Goal: Check status: Check status

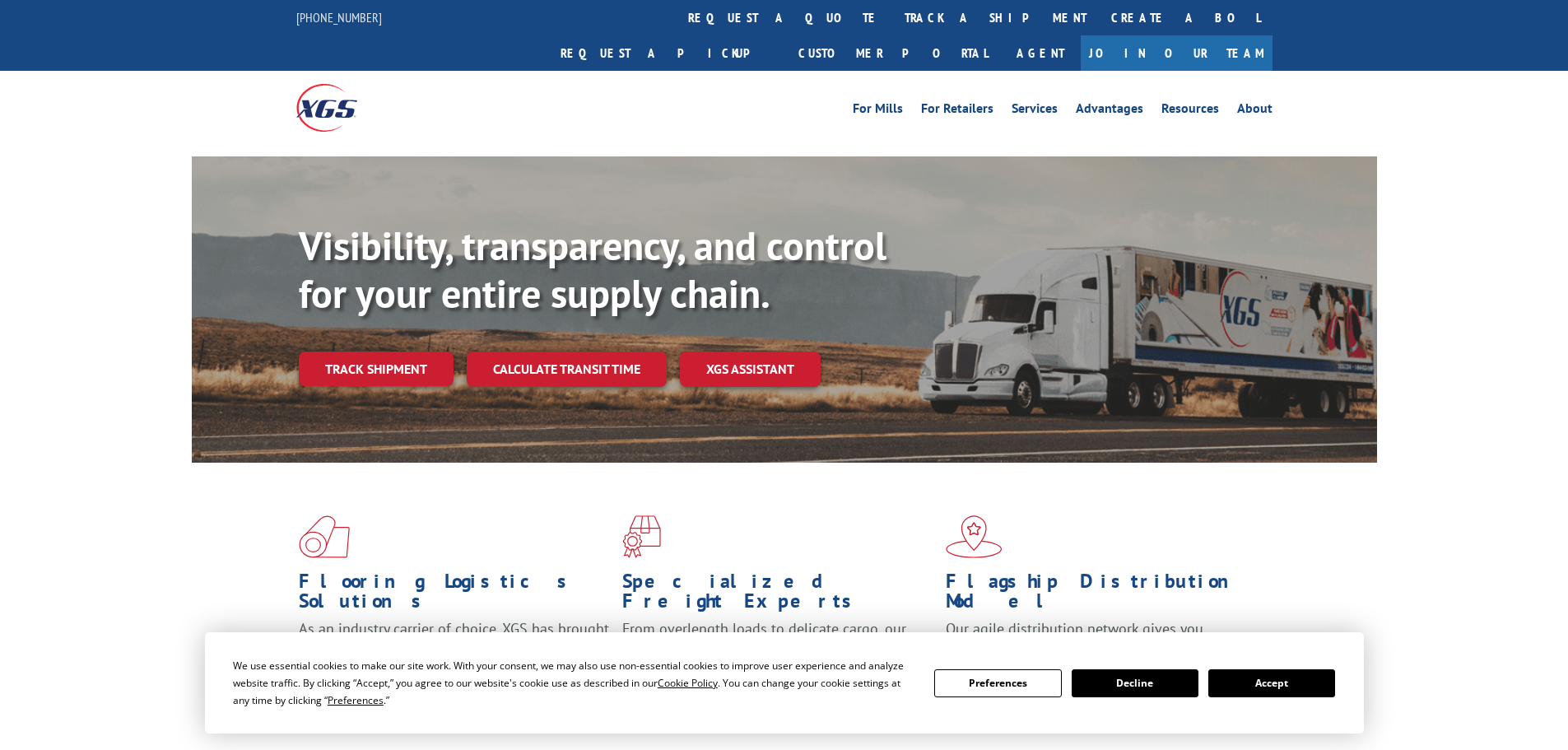
click at [367, 351] on div "Visibility, transparency, and control for your entire supply chain. Track shipm…" at bounding box center [837, 336] width 1078 height 230
click at [370, 351] on link "Track shipment" at bounding box center [375, 369] width 155 height 35
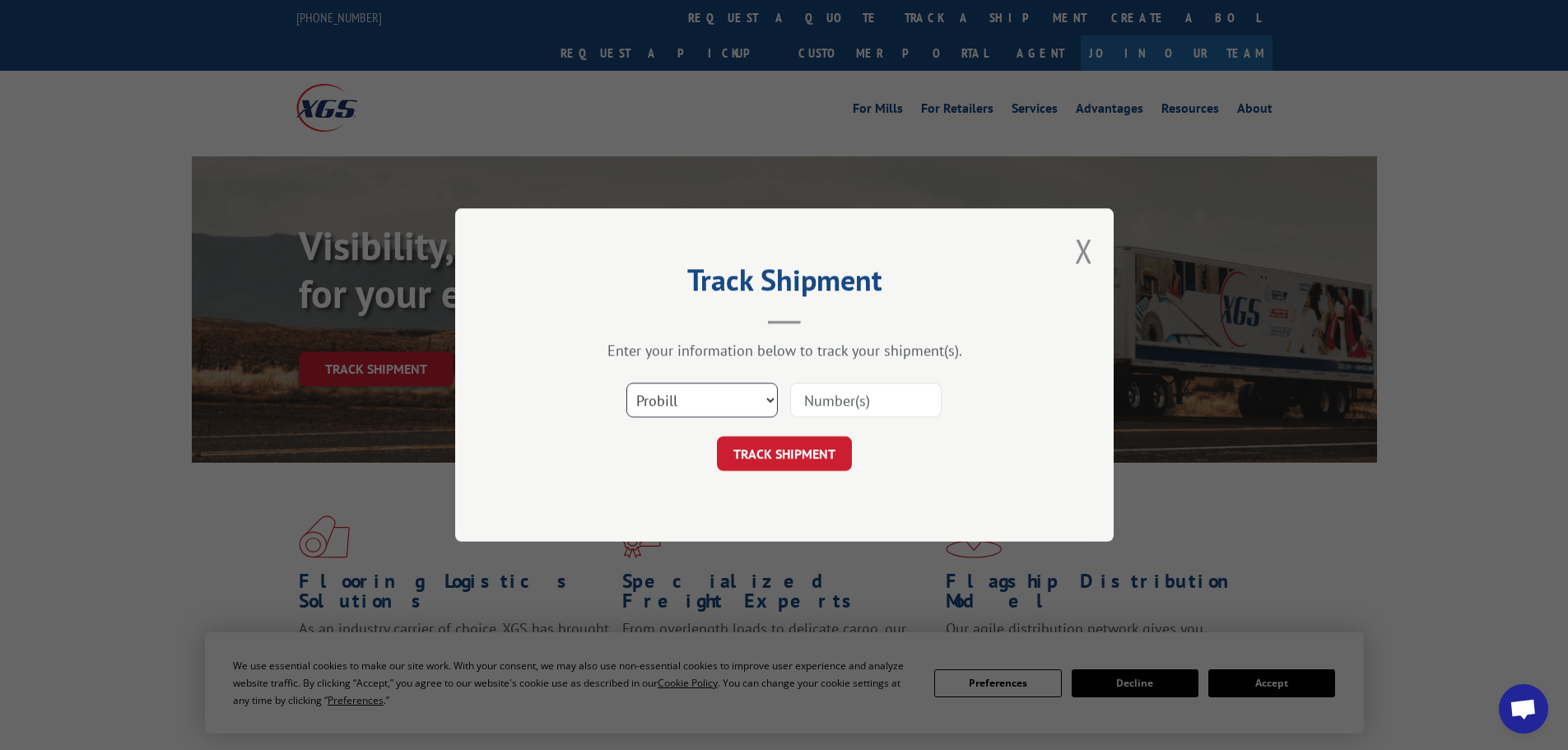
click at [709, 394] on select "Select category... Probill BOL PO" at bounding box center [702, 400] width 152 height 35
click at [760, 293] on h2 "Track Shipment" at bounding box center [784, 284] width 494 height 31
drag, startPoint x: 704, startPoint y: 405, endPoint x: 694, endPoint y: 416, distance: 14.9
click at [703, 406] on select "Select category... Probill BOL PO" at bounding box center [702, 400] width 152 height 35
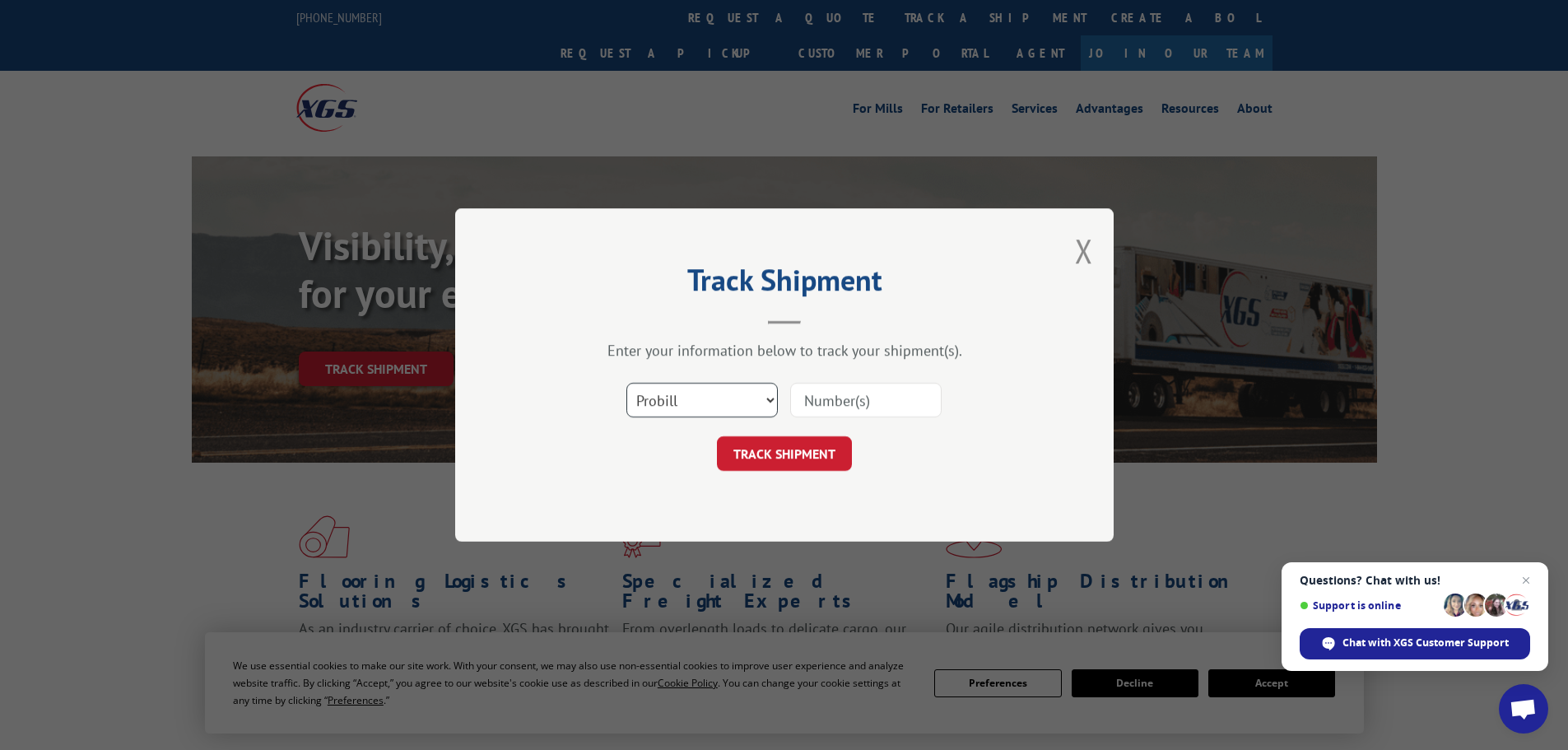
select select "bol"
click at [627, 383] on select "Select category... Probill BOL PO" at bounding box center [702, 400] width 152 height 35
click at [844, 400] on input at bounding box center [865, 400] width 152 height 35
paste input "15339877"
type input "15339877"
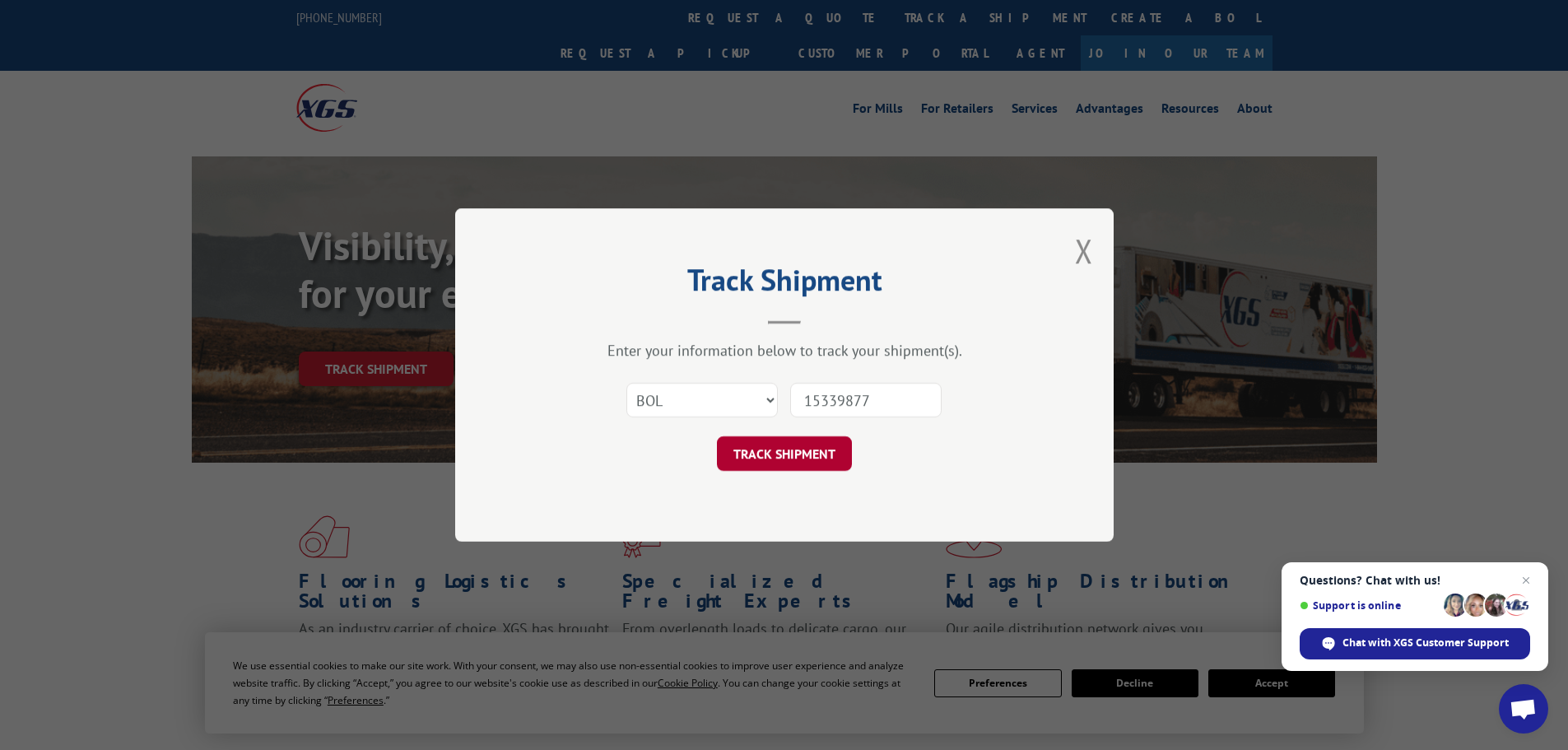
click at [788, 445] on button "TRACK SHIPMENT" at bounding box center [784, 453] width 135 height 35
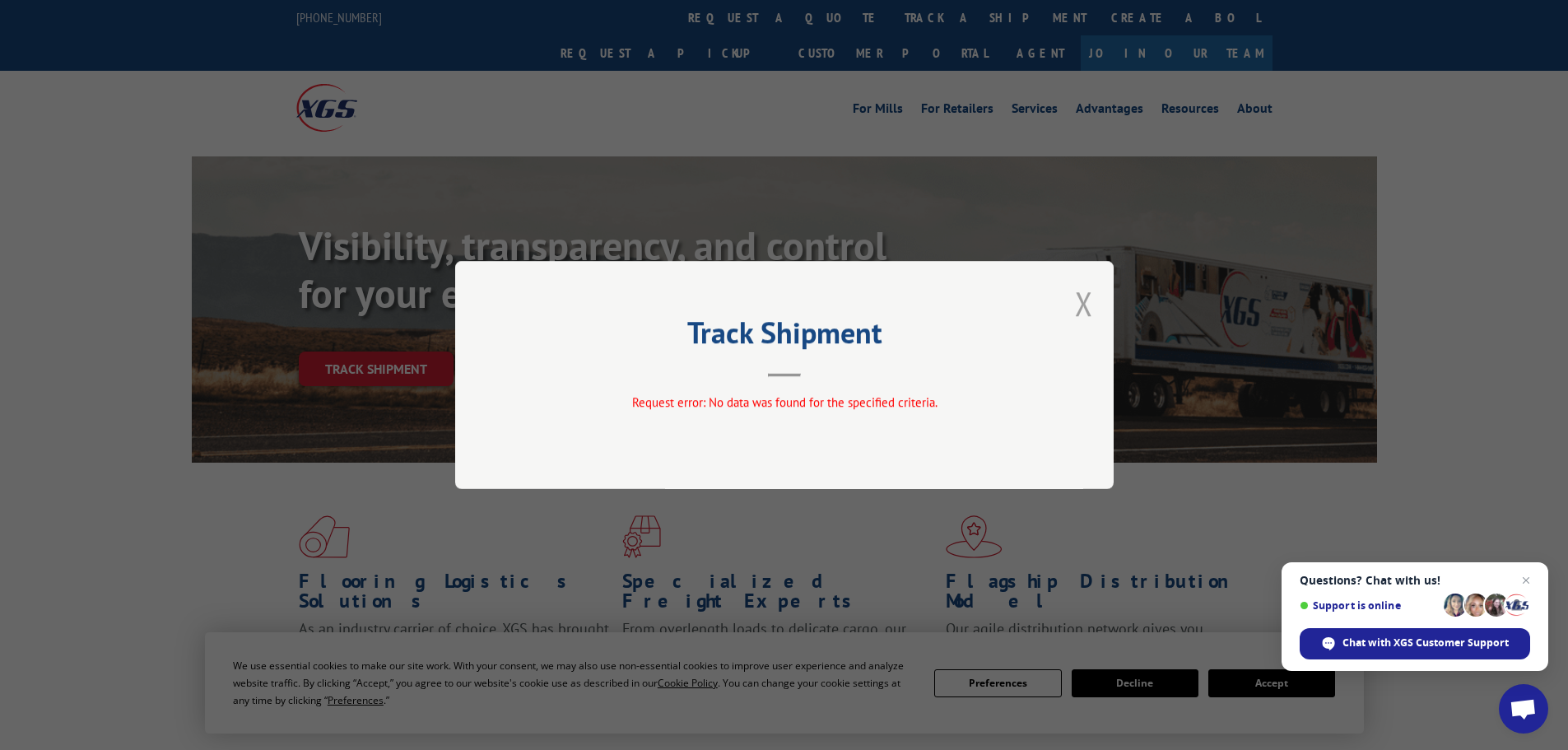
click at [1079, 296] on button "Close modal" at bounding box center [1084, 303] width 18 height 44
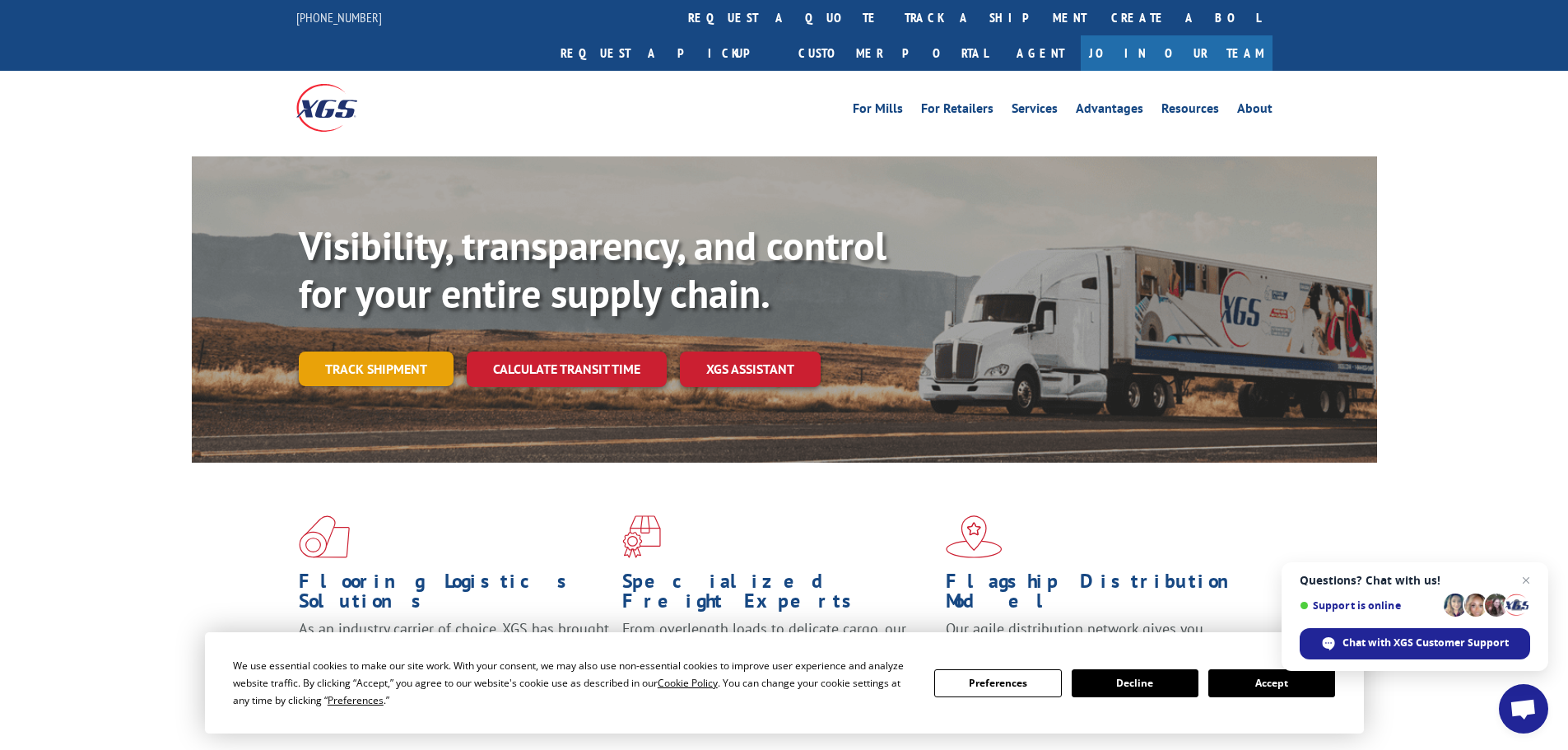
drag, startPoint x: 344, startPoint y: 331, endPoint x: 395, endPoint y: 336, distance: 51.2
click at [345, 351] on link "Track shipment" at bounding box center [375, 369] width 155 height 35
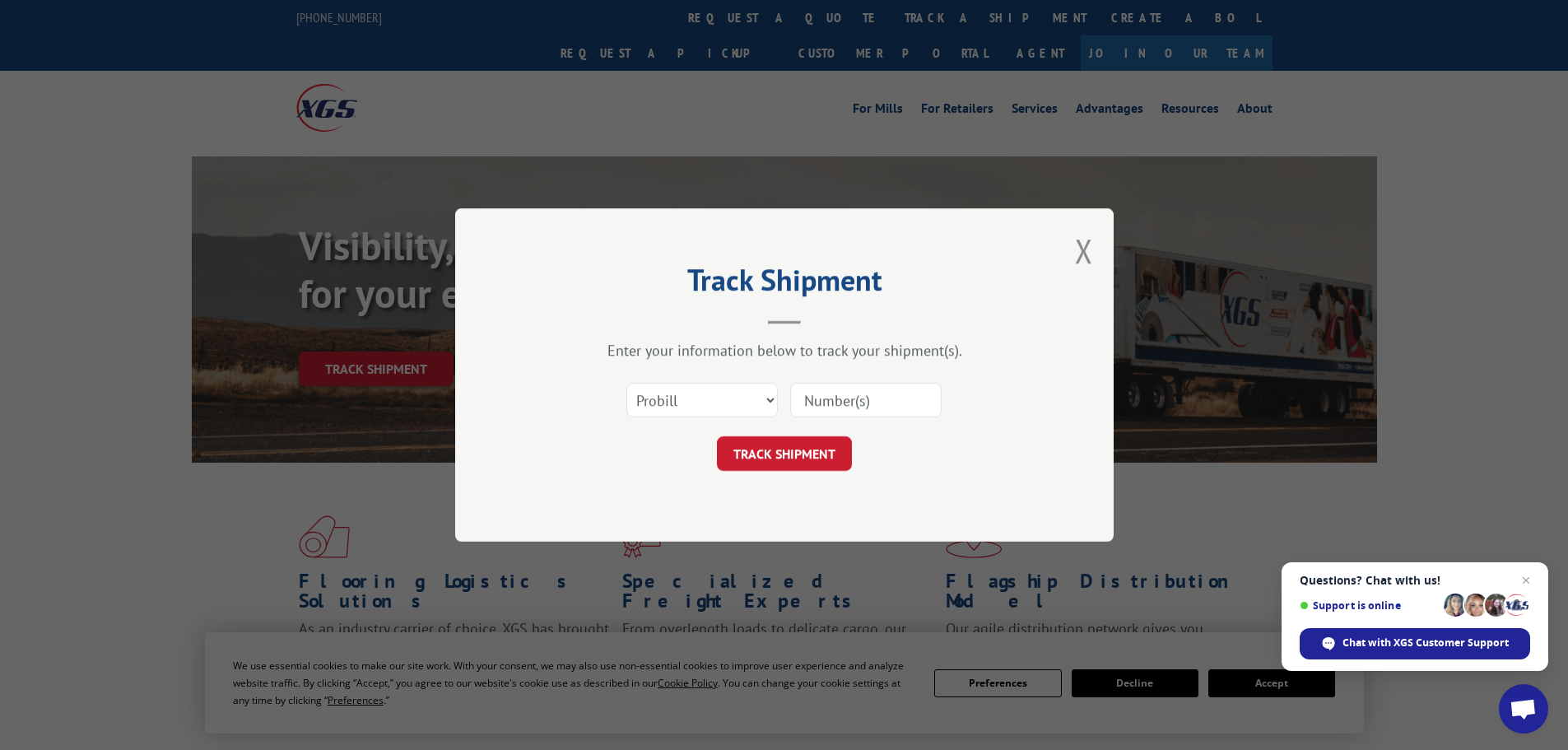
click at [855, 394] on input at bounding box center [865, 400] width 152 height 35
paste input "15339877"
type input "15339877"
click at [717, 436] on button "TRACK SHIPMENT" at bounding box center [784, 453] width 135 height 35
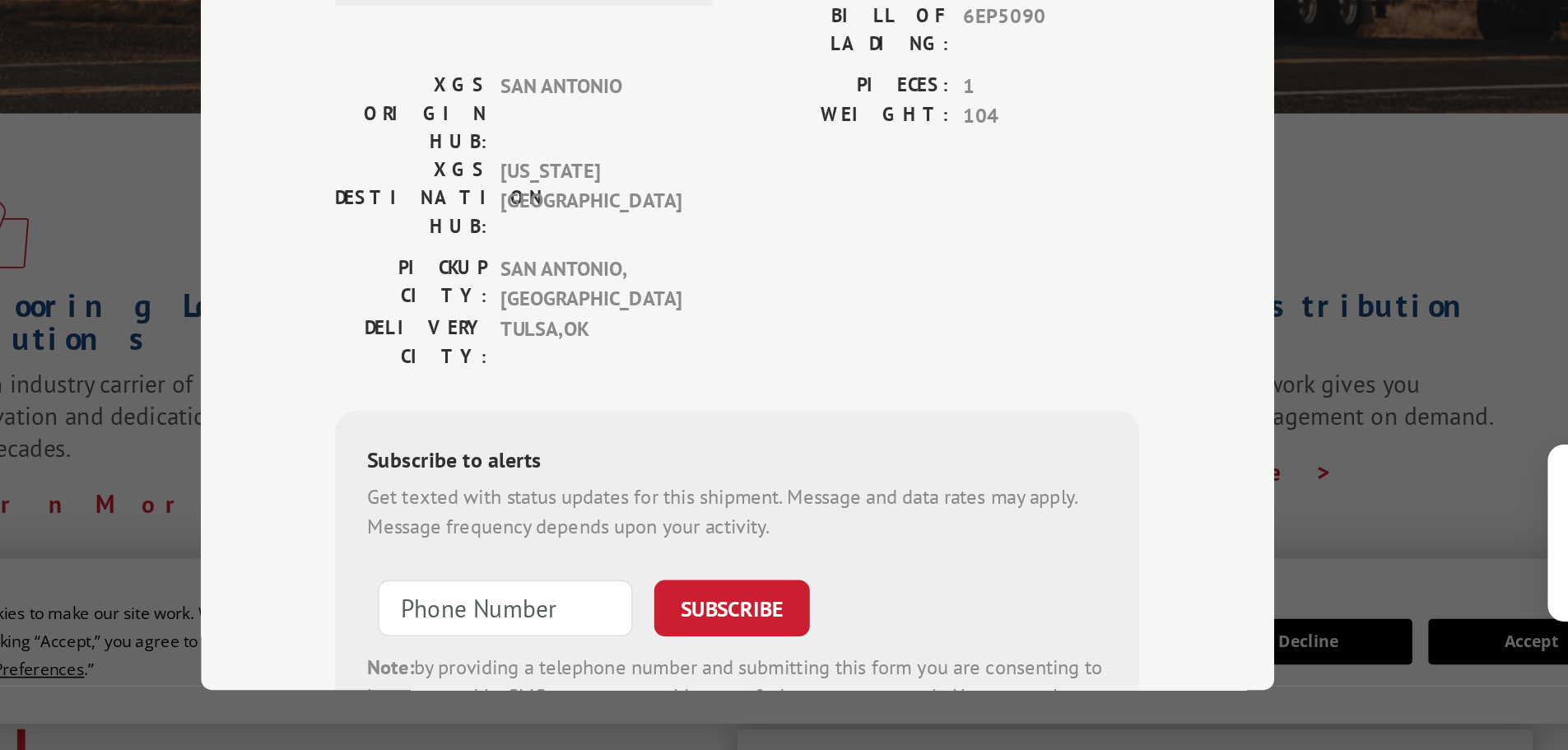
scroll to position [103, 0]
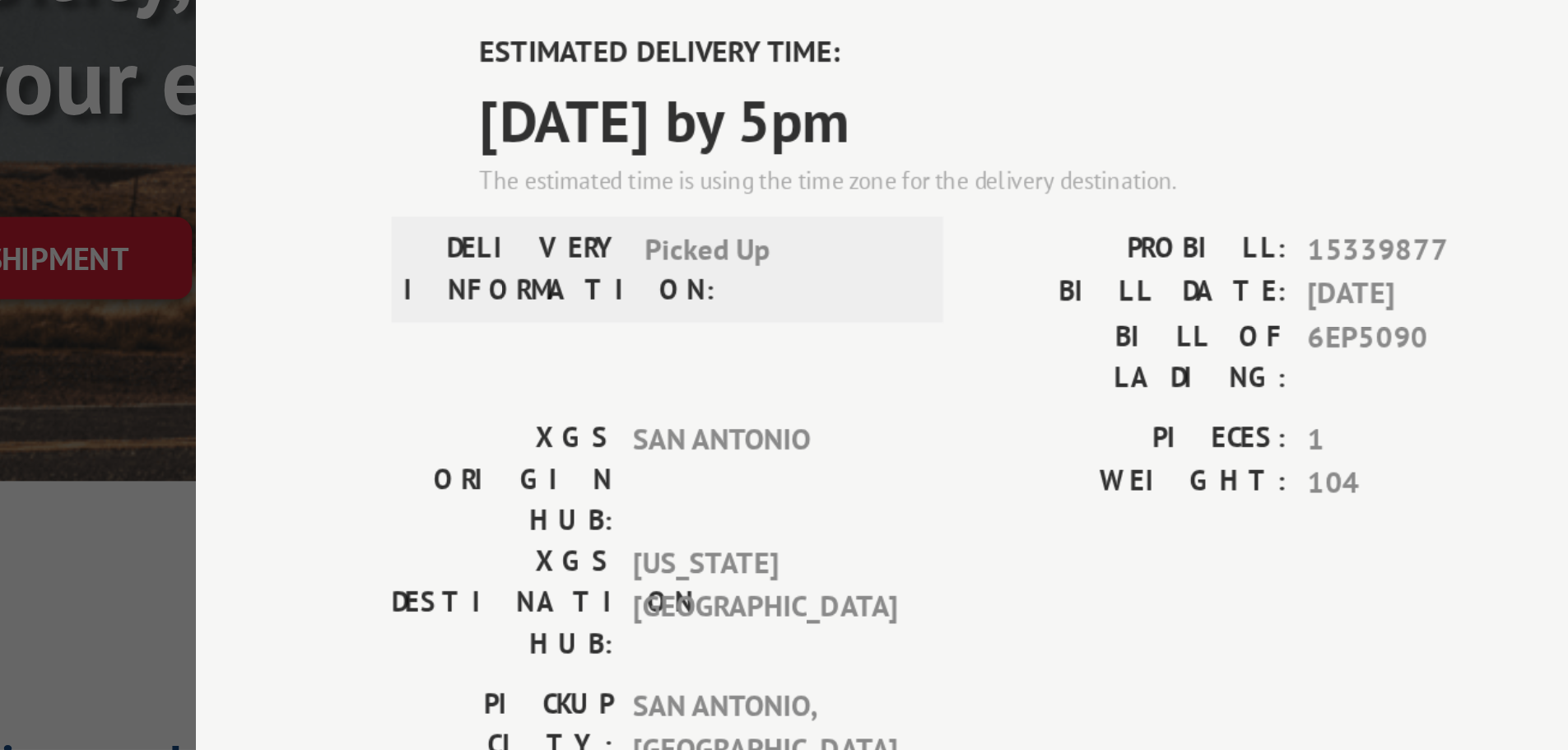
click at [593, 333] on label "XGS ORIGIN HUB:" at bounding box center [583, 358] width 93 height 52
click at [899, 281] on label "BILL DATE:" at bounding box center [849, 281] width 130 height 19
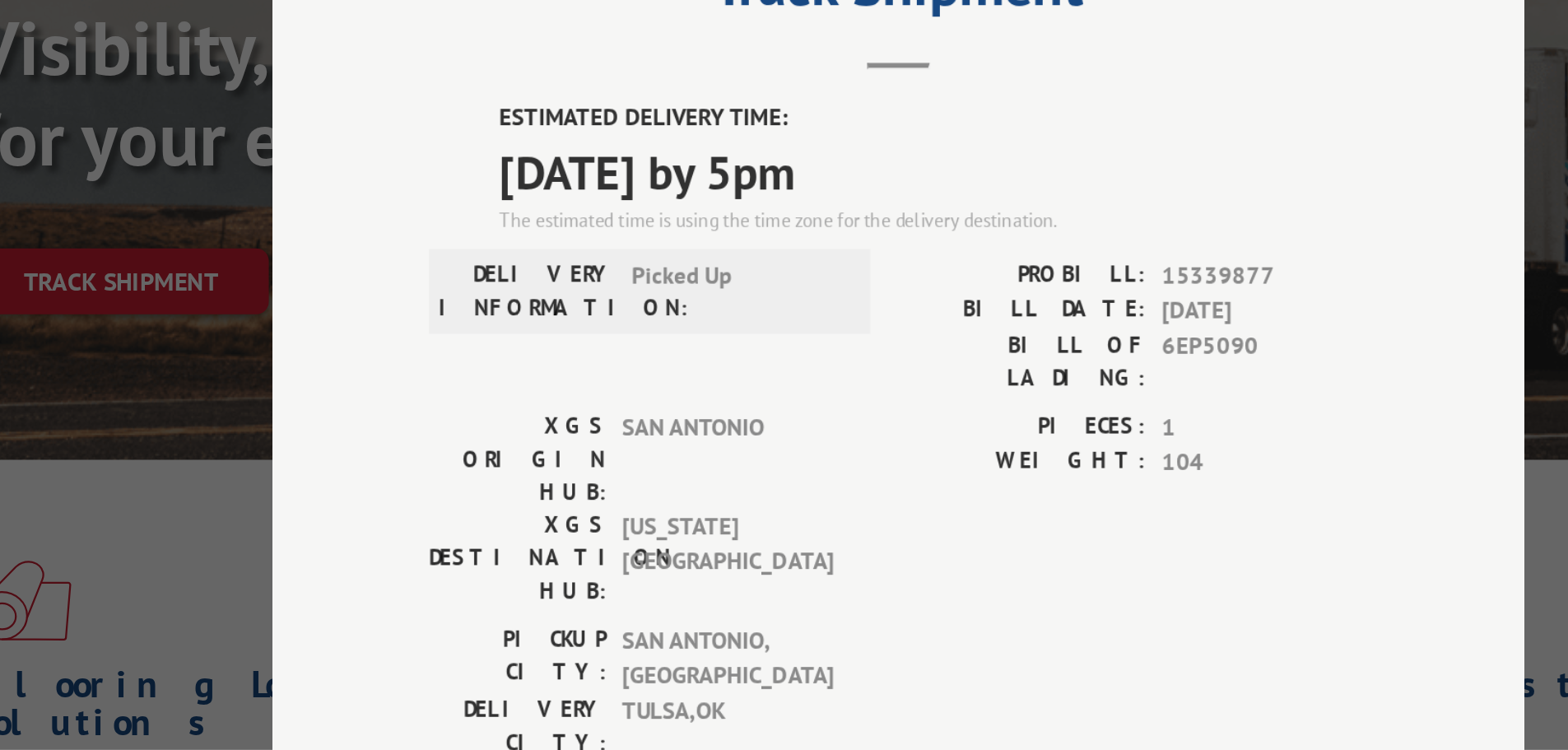
click at [546, 280] on label "DELIVERY INFORMATION:" at bounding box center [588, 270] width 93 height 35
click at [580, 204] on span "[DATE] by 5pm" at bounding box center [802, 206] width 457 height 37
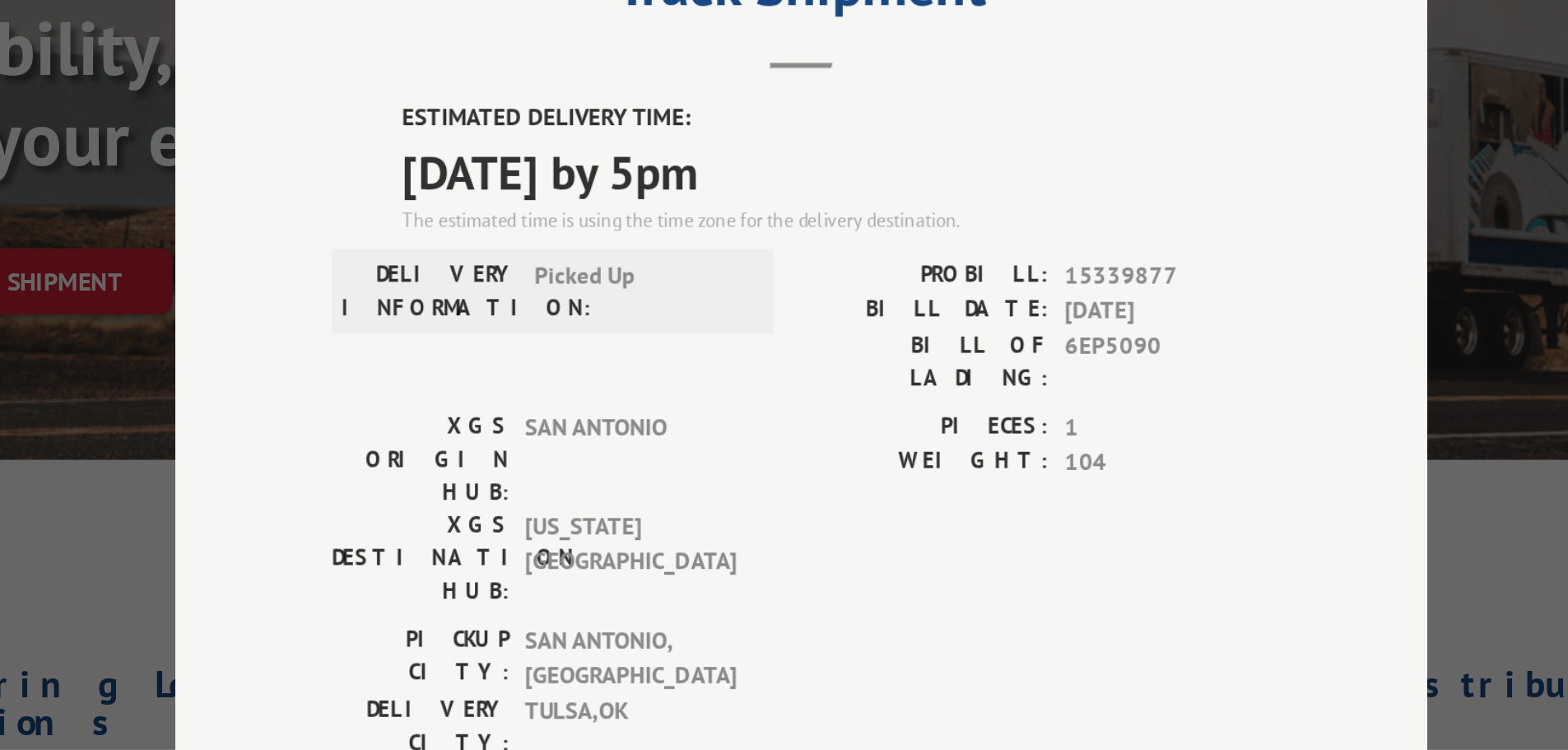
click at [664, 444] on span "[GEOGRAPHIC_DATA] , [GEOGRAPHIC_DATA]" at bounding box center [694, 462] width 111 height 37
click at [410, 378] on div "Track Shipment ESTIMATED DELIVERY TIME: [DATE] by 5pm The estimated time is usi…" at bounding box center [784, 375] width 1568 height 750
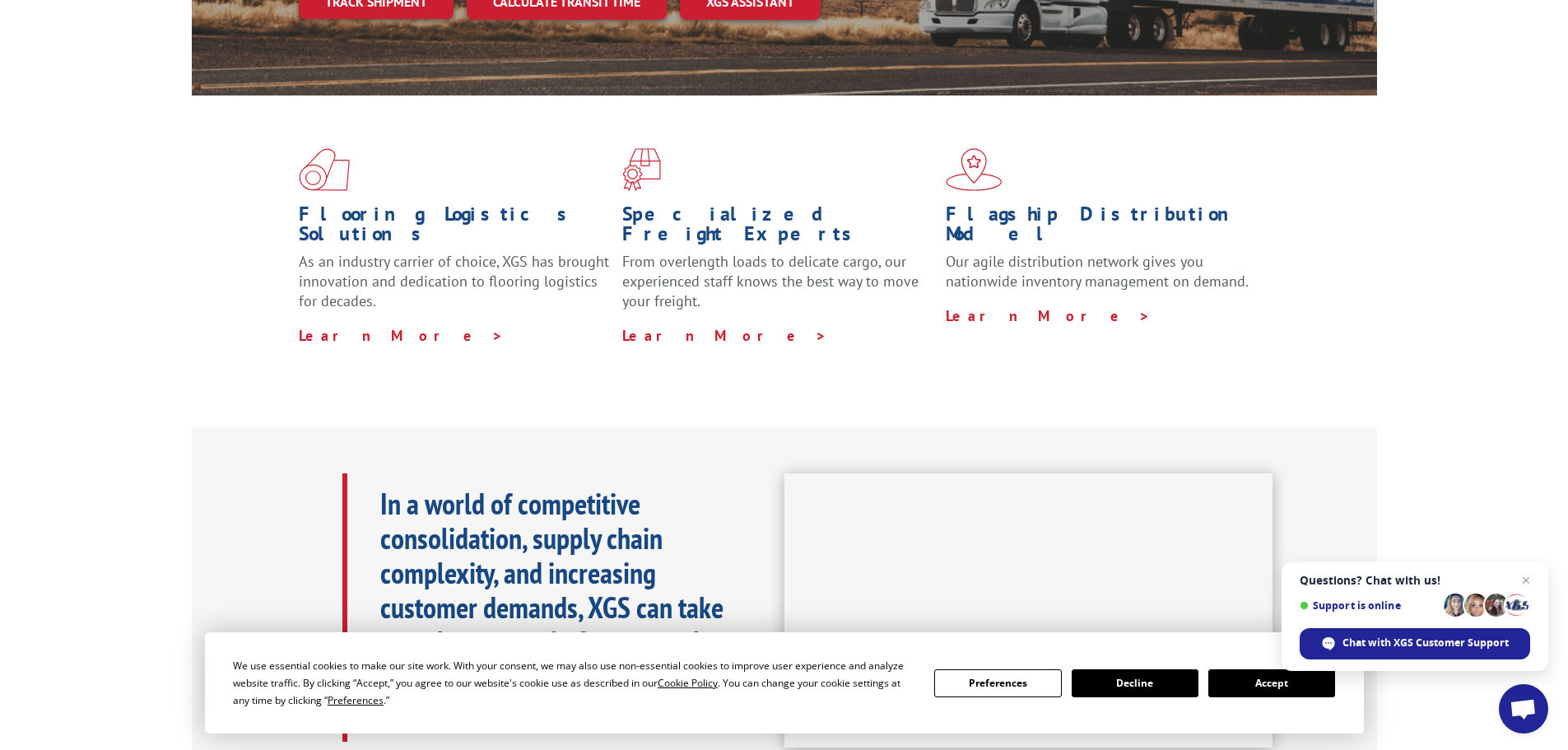
scroll to position [0, 0]
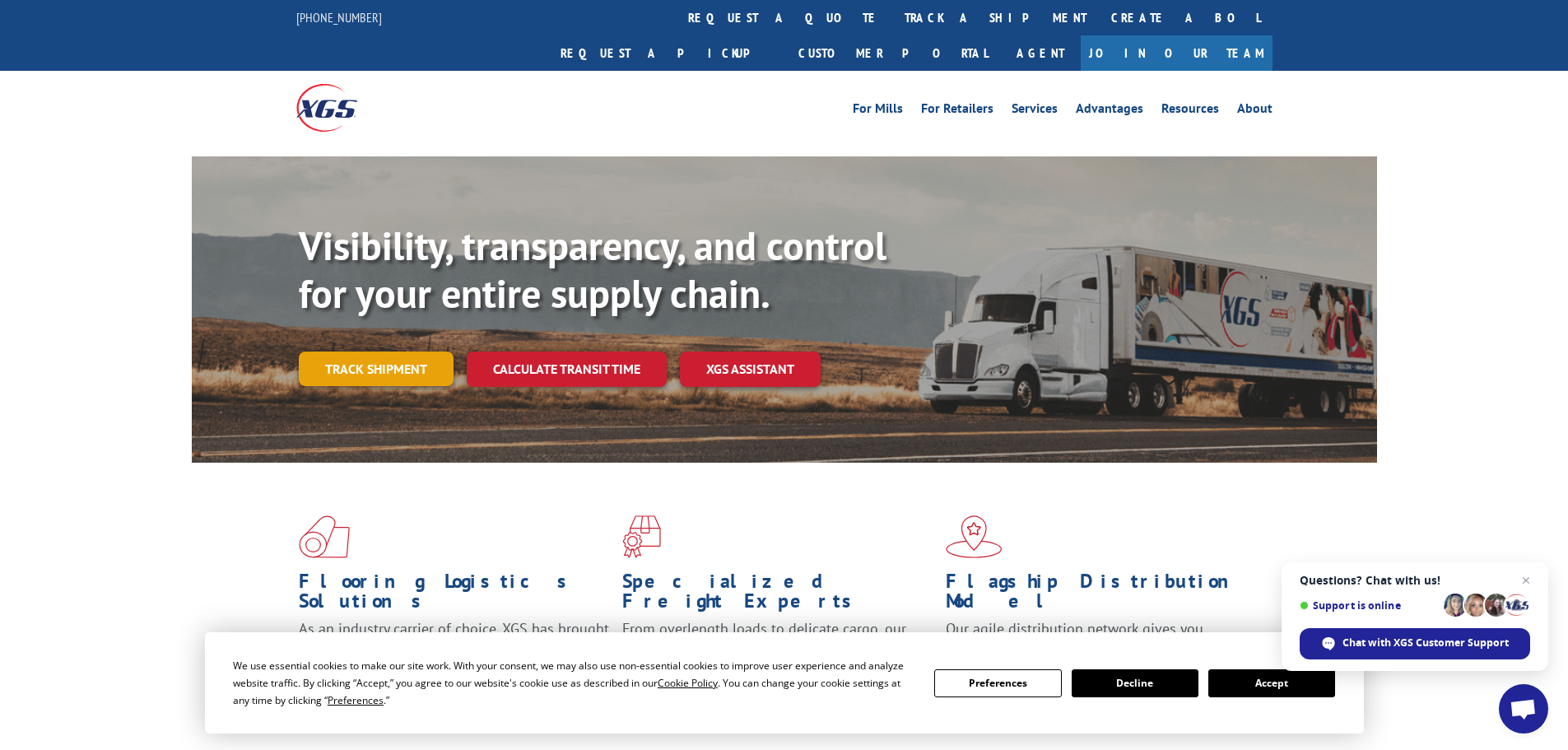
click at [393, 351] on link "Track shipment" at bounding box center [375, 369] width 155 height 35
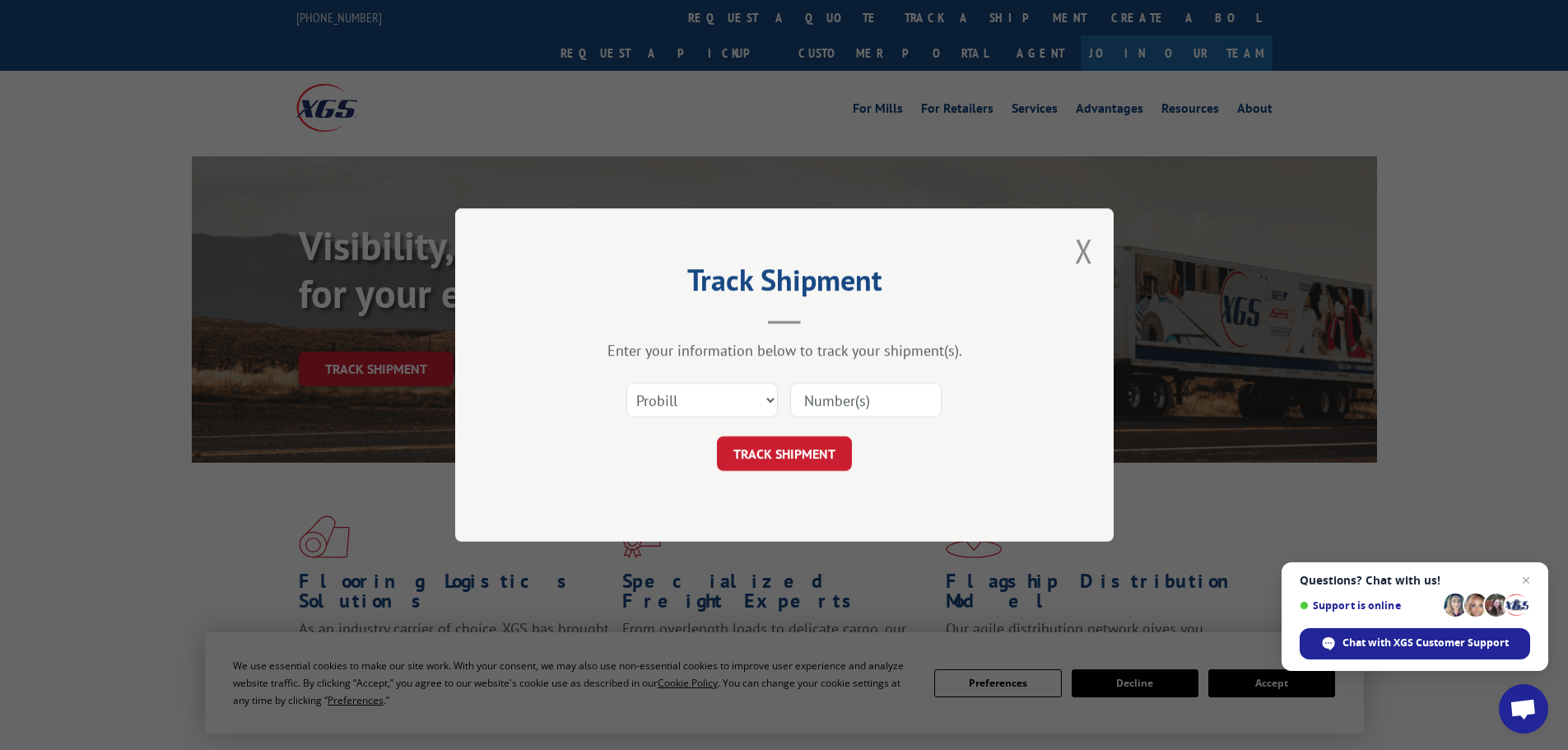
click at [858, 403] on input at bounding box center [865, 400] width 152 height 35
paste input "15339877"
type input "15339877"
click at [717, 436] on button "TRACK SHIPMENT" at bounding box center [784, 453] width 135 height 35
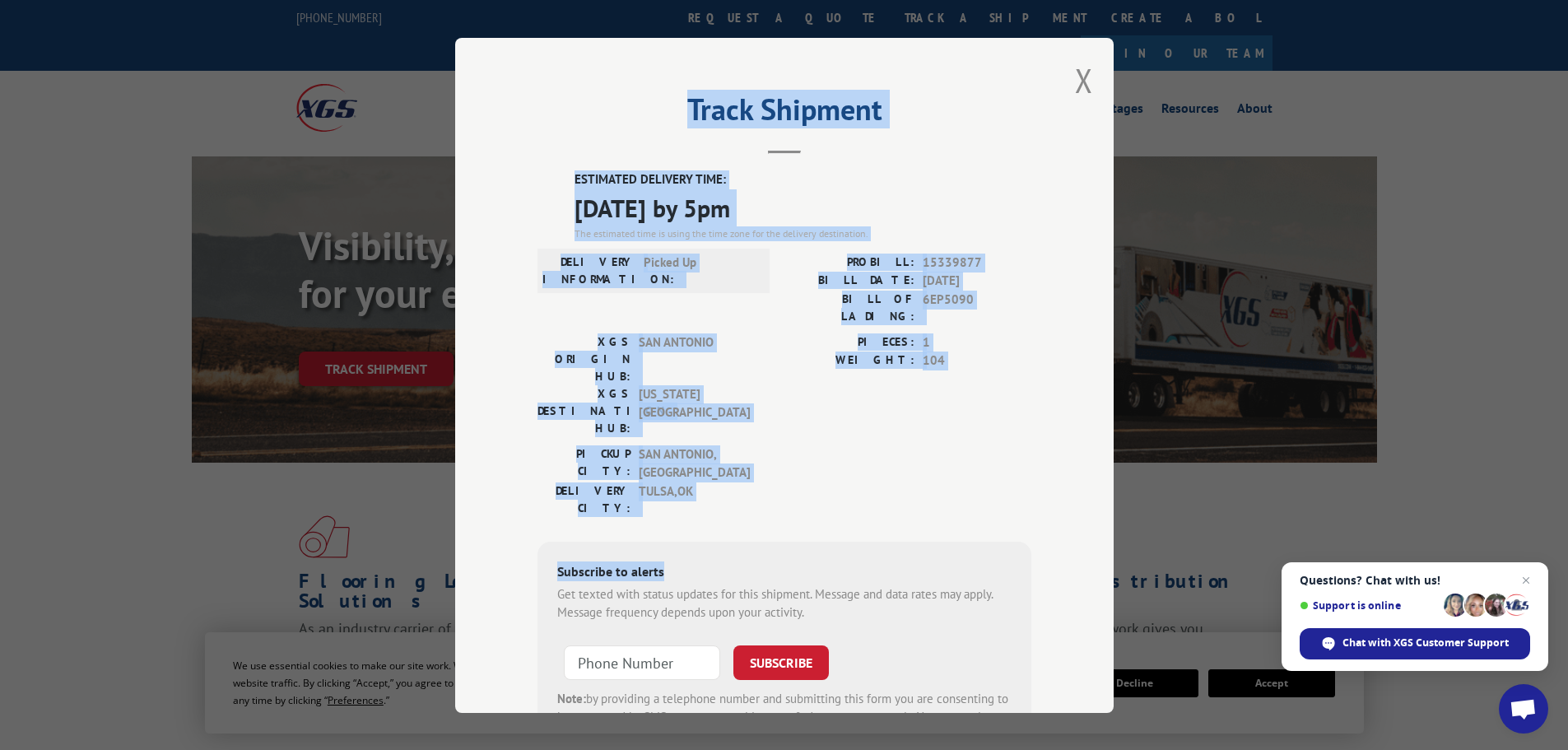
drag, startPoint x: 925, startPoint y: 429, endPoint x: 534, endPoint y: 88, distance: 518.8
click at [533, 88] on div "Track Shipment ESTIMATED DELIVERY TIME: [DATE] by 5pm The estimated time is usi…" at bounding box center [784, 375] width 658 height 675
click at [119, 367] on div "Track Shipment ESTIMATED DELIVERY TIME: [DATE] by 5pm The estimated time is usi…" at bounding box center [784, 375] width 1568 height 750
click at [119, 360] on div "Track Shipment ESTIMATED DELIVERY TIME: [DATE] by 5pm The estimated time is usi…" at bounding box center [784, 375] width 1568 height 750
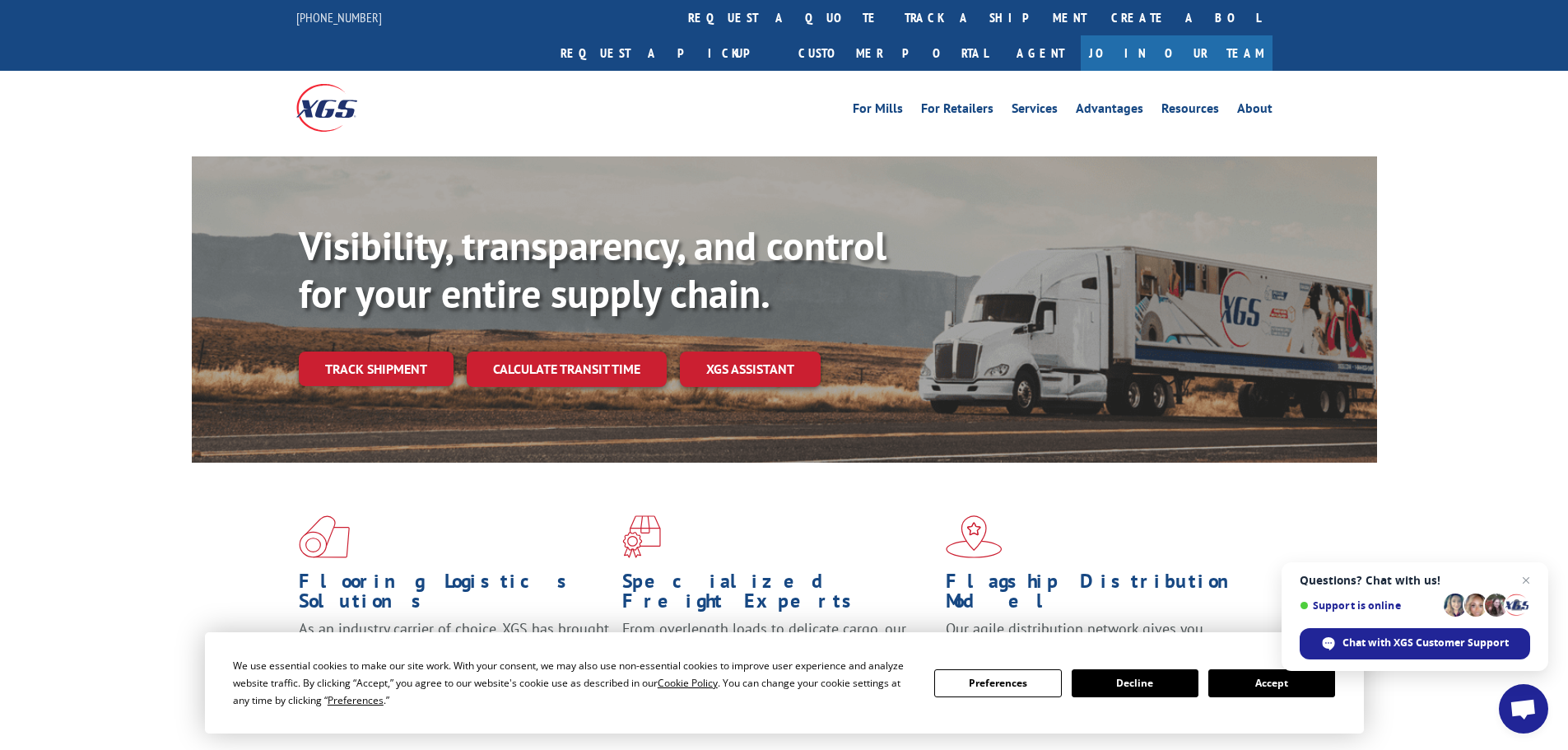
click at [132, 299] on div "Visibility, transparency, and control for your entire supply chain. Track shipm…" at bounding box center [784, 326] width 1568 height 338
